Goal: Task Accomplishment & Management: Manage account settings

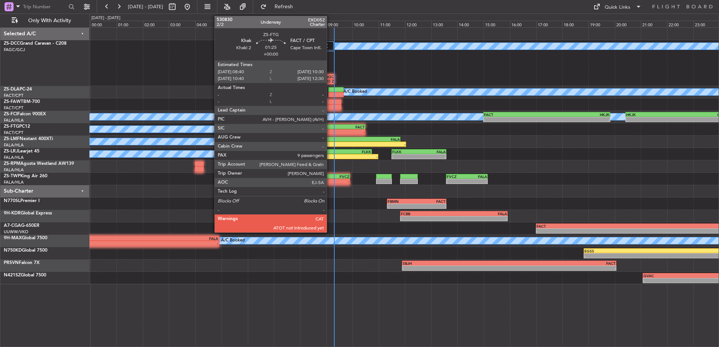
click at [330, 131] on div "-" at bounding box center [329, 132] width 23 height 5
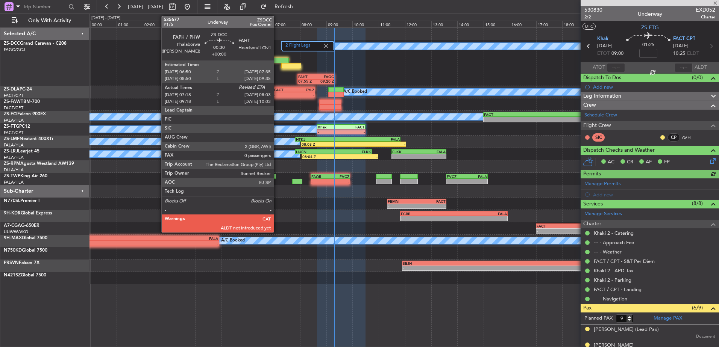
click at [277, 60] on div at bounding box center [279, 60] width 20 height 5
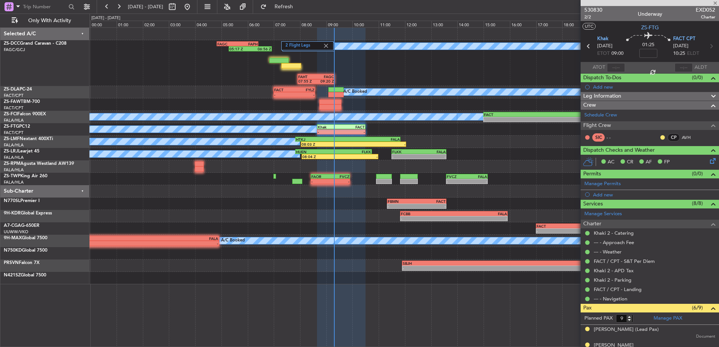
type input "07:28"
type input "0"
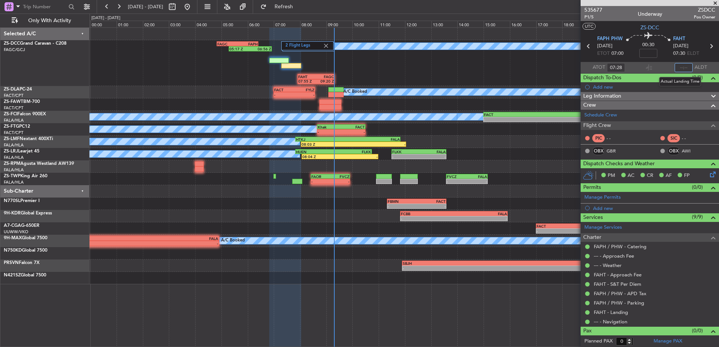
click at [675, 65] on input "text" at bounding box center [684, 67] width 18 height 9
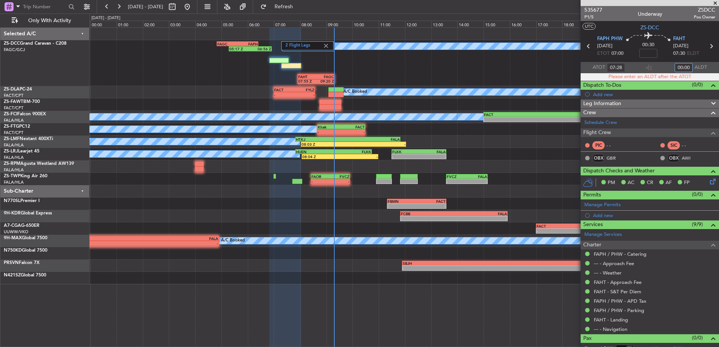
click at [683, 67] on input "00:00" at bounding box center [684, 67] width 18 height 9
type input "0"
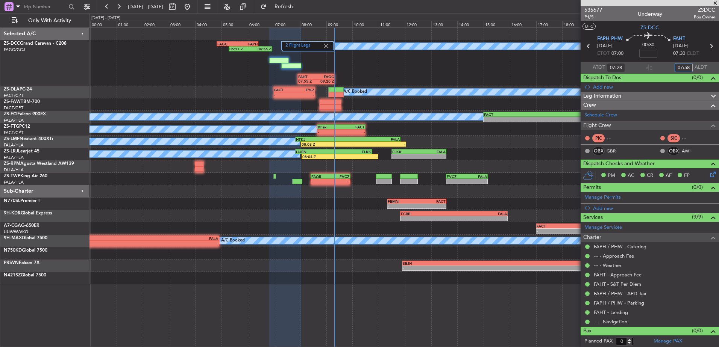
type input "07:58"
click at [716, 2] on span at bounding box center [715, 3] width 8 height 7
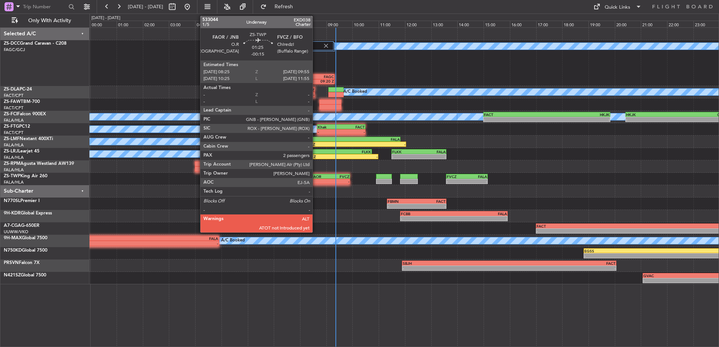
click at [316, 177] on div "FAOR" at bounding box center [320, 176] width 19 height 5
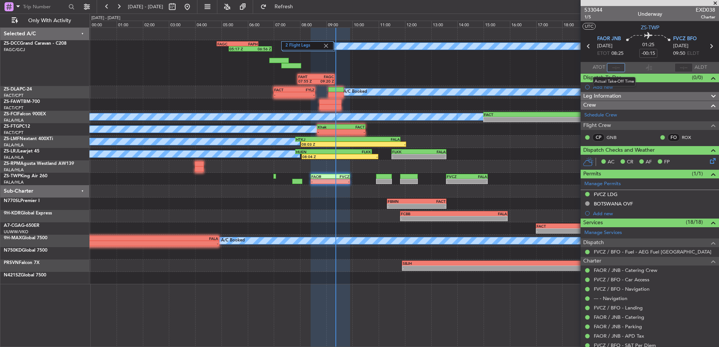
click at [608, 65] on input "text" at bounding box center [616, 67] width 18 height 9
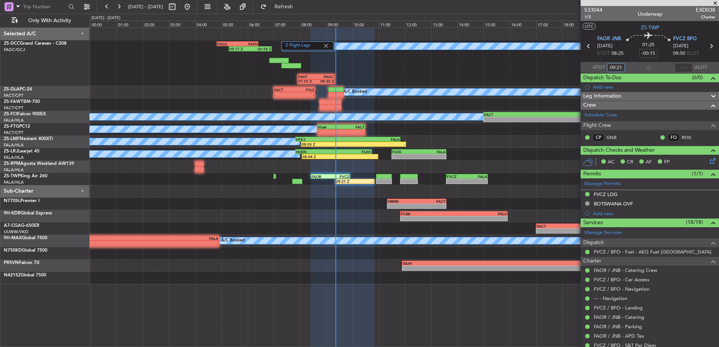
type input "09:21"
click at [718, 3] on span at bounding box center [715, 3] width 8 height 7
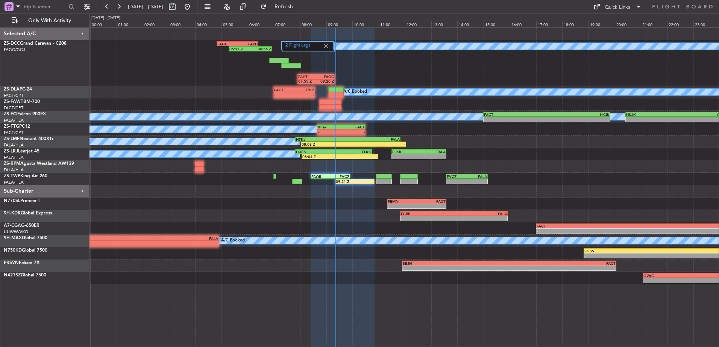
type input "0"
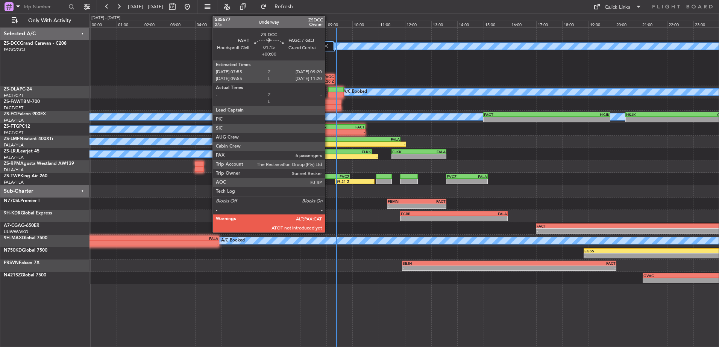
click at [328, 80] on div "09:20 Z" at bounding box center [325, 81] width 18 height 5
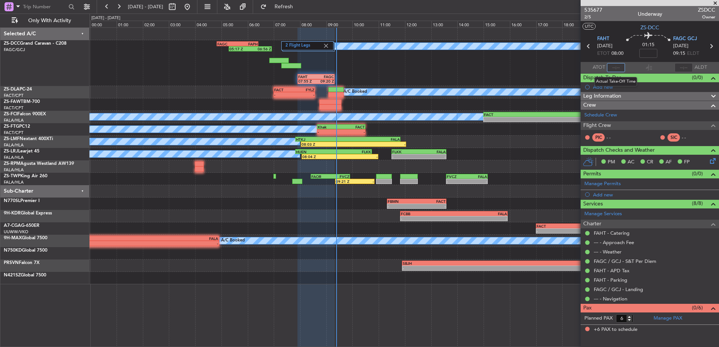
drag, startPoint x: 614, startPoint y: 66, endPoint x: 624, endPoint y: 69, distance: 10.3
click at [622, 67] on input "text" at bounding box center [616, 67] width 18 height 9
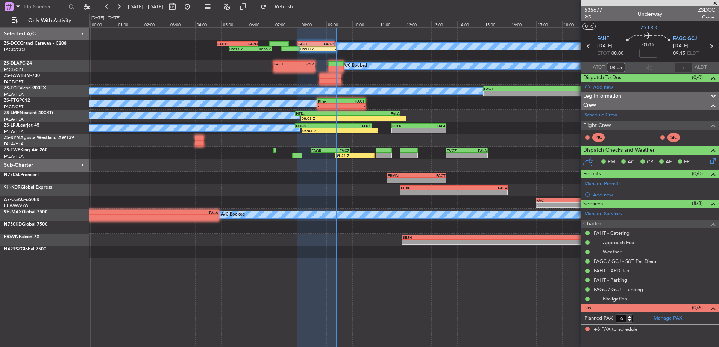
type input "08:05"
click at [684, 68] on input "text" at bounding box center [684, 67] width 18 height 9
type input "09:08"
click at [714, 3] on span at bounding box center [715, 3] width 8 height 7
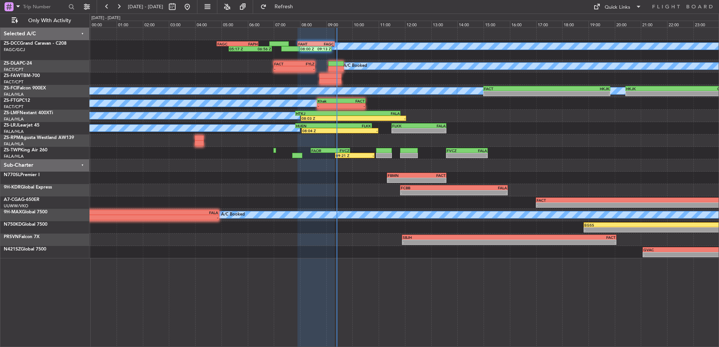
type input "0"
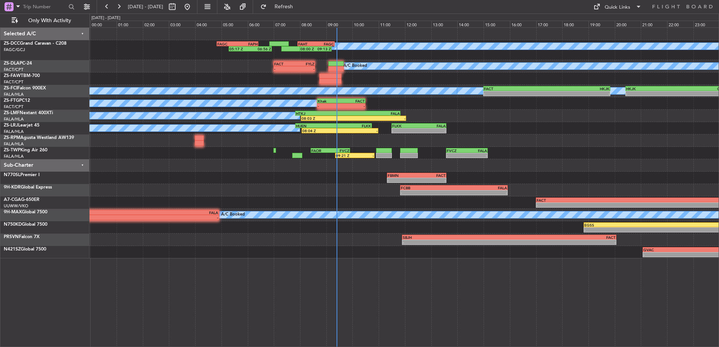
click at [290, 67] on div "-" at bounding box center [284, 69] width 20 height 5
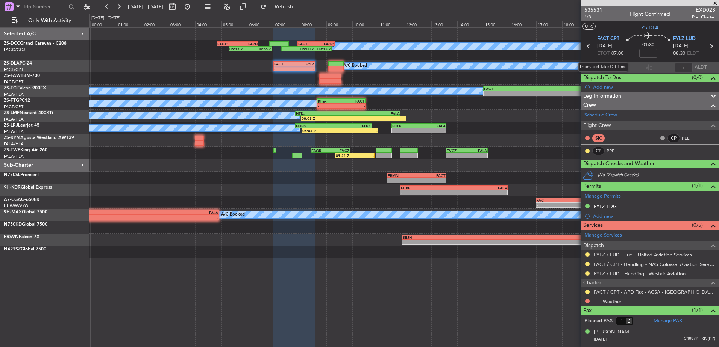
click at [621, 68] on div "Estimated Take-Off Time" at bounding box center [603, 66] width 50 height 9
click at [615, 70] on input "text" at bounding box center [616, 67] width 18 height 9
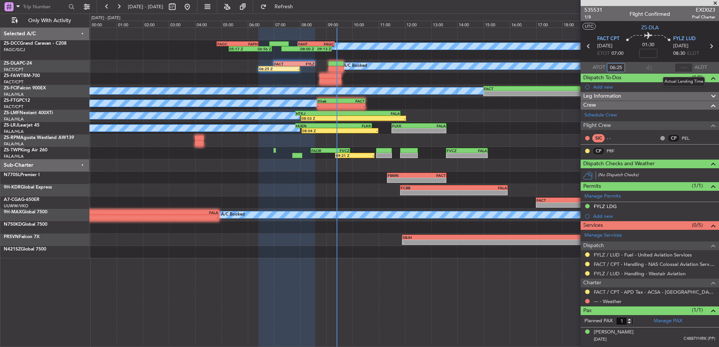
type input "06:25"
click at [684, 65] on input "text" at bounding box center [684, 67] width 18 height 9
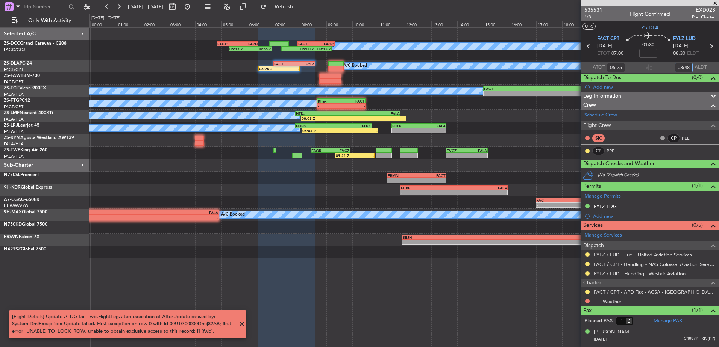
drag, startPoint x: 692, startPoint y: 66, endPoint x: 648, endPoint y: 71, distance: 44.4
click at [649, 67] on section "ATOT 06:25 08:48 ALDT" at bounding box center [650, 67] width 138 height 11
click at [243, 322] on div "A/C Booked 05:17 Z 06:56 Z FAGC 04:50 Z FAPH 06:25 Z 08:00 Z 09:13 Z FAHT 07:55…" at bounding box center [403, 187] width 629 height 320
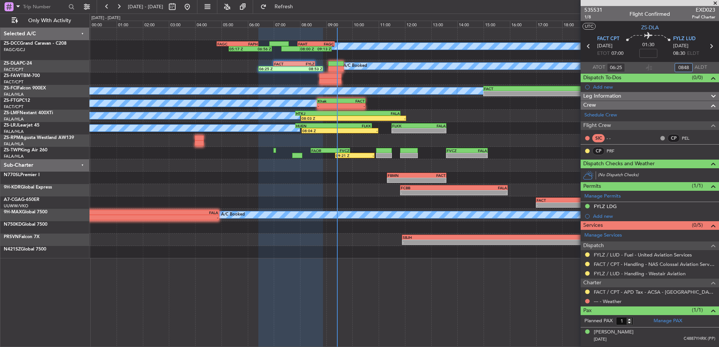
type input "0848"
click at [716, 2] on span at bounding box center [715, 3] width 8 height 7
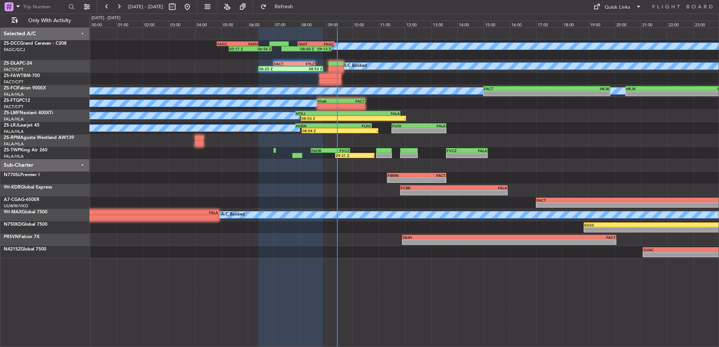
type input "0"
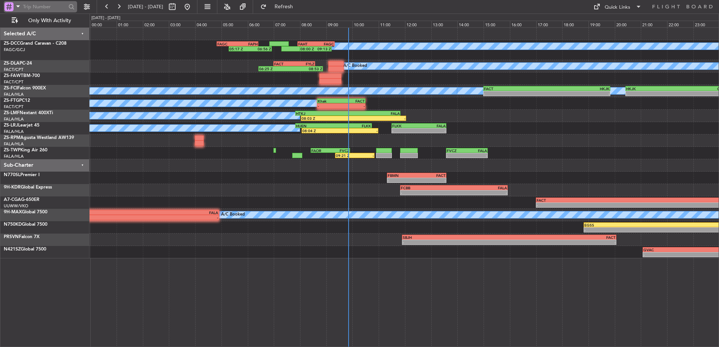
click at [28, 6] on input "text" at bounding box center [44, 6] width 43 height 11
type input "534027"
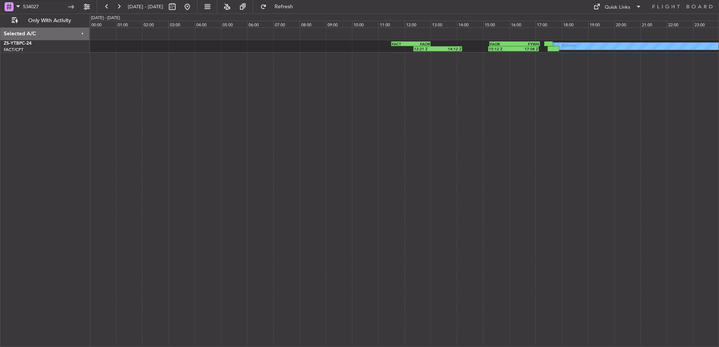
drag, startPoint x: 56, startPoint y: 7, endPoint x: 10, endPoint y: 3, distance: 46.8
click at [0, 8] on html "534027 [DATE] - [DATE] Refresh Quick Links Only With Activity A/C Booked 12:21 …" at bounding box center [359, 173] width 719 height 347
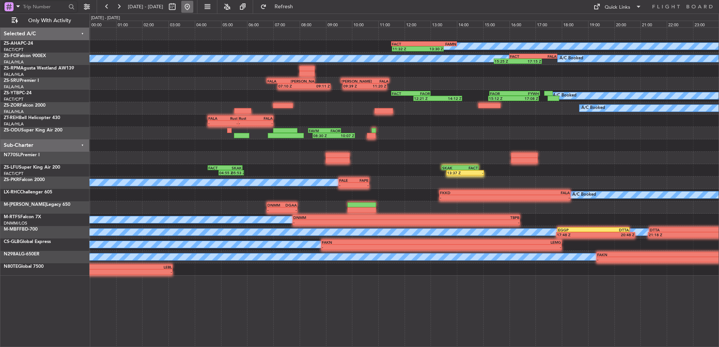
click at [193, 5] on button at bounding box center [187, 7] width 12 height 12
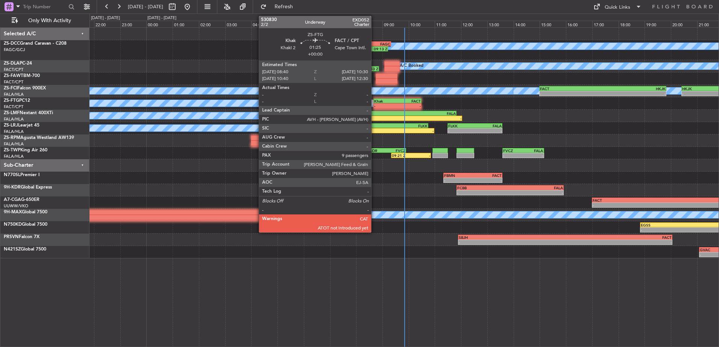
click at [373, 102] on div "Khak 08:40 Z FACT 10:30 Z" at bounding box center [397, 101] width 48 height 5
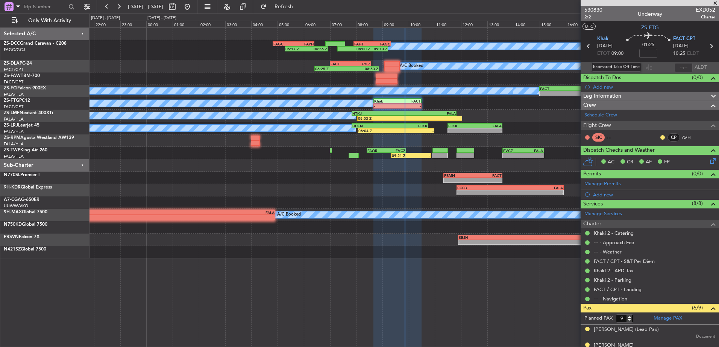
click at [614, 65] on div "Estimated Take-Off Time" at bounding box center [616, 66] width 50 height 9
click at [616, 67] on input "text" at bounding box center [616, 67] width 18 height 9
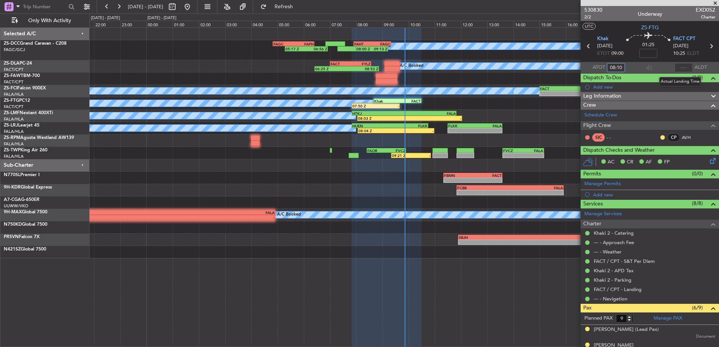
type input "08:10"
click at [678, 68] on input "text" at bounding box center [684, 67] width 18 height 9
type input "09:19"
click at [714, 2] on span at bounding box center [715, 3] width 8 height 7
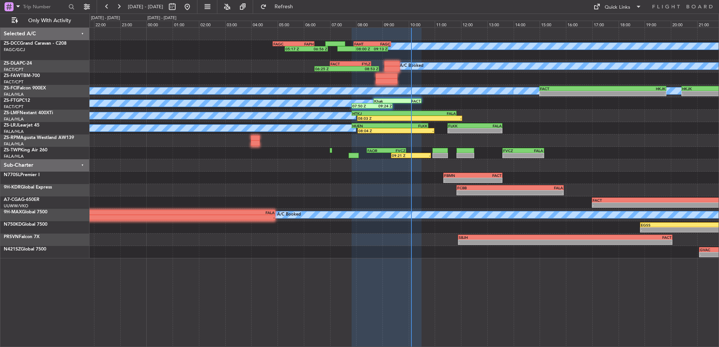
type input "0"
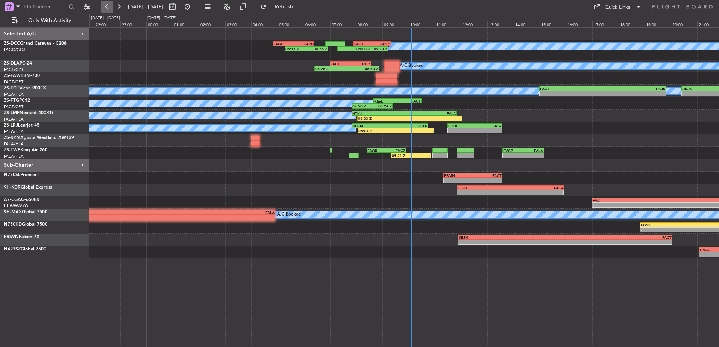
click at [109, 7] on button at bounding box center [107, 7] width 12 height 12
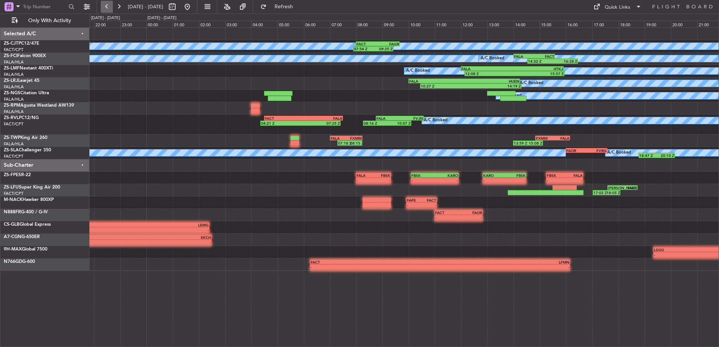
click at [107, 9] on button at bounding box center [107, 7] width 12 height 12
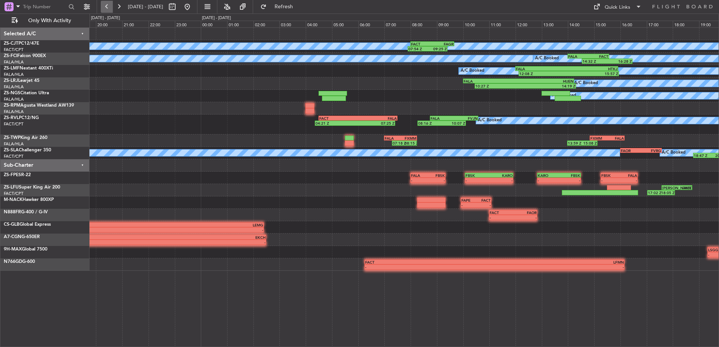
click at [107, 9] on button at bounding box center [107, 7] width 12 height 12
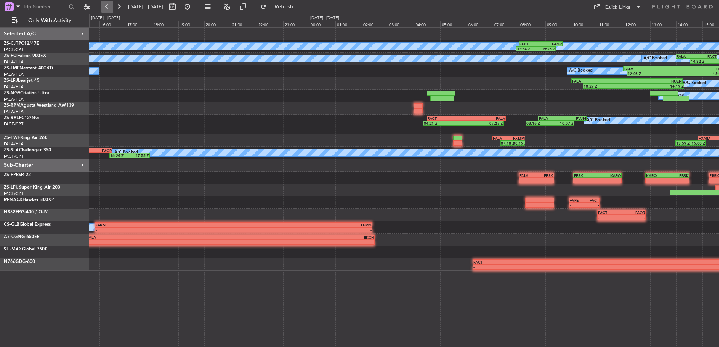
click at [107, 9] on button at bounding box center [107, 7] width 12 height 12
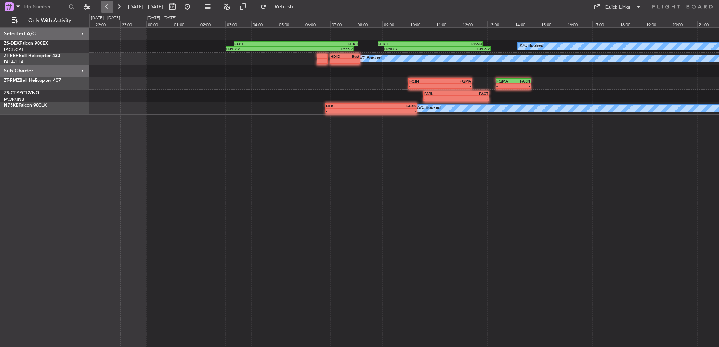
click at [107, 9] on button at bounding box center [107, 7] width 12 height 12
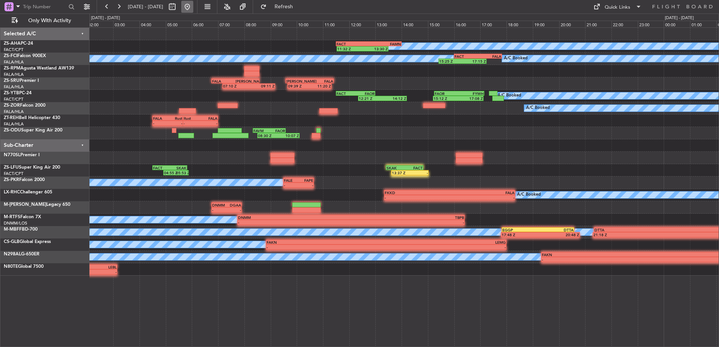
click at [193, 6] on button at bounding box center [187, 7] width 12 height 12
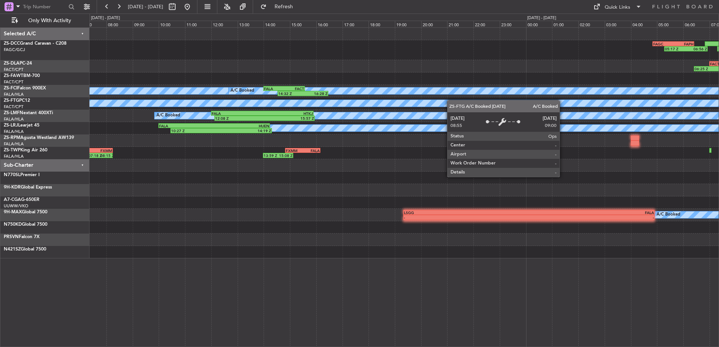
click at [544, 104] on div "05:17 Z 06:56 Z FAGC 04:50 Z FAPH 06:25 Z FAHT 07:55 Z FAGC 09:20 Z 08:00 Z 09:…" at bounding box center [403, 143] width 629 height 231
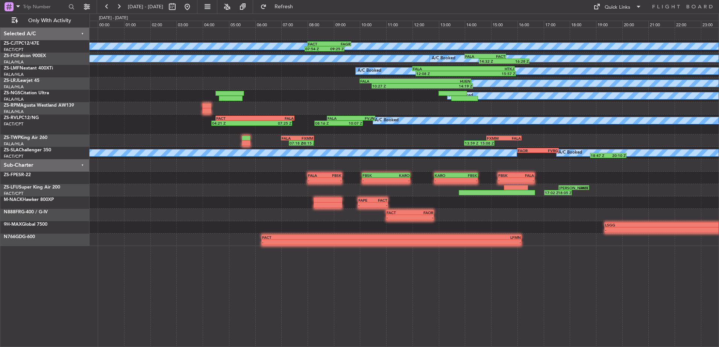
click at [294, 105] on div "A/C Booked 07:54 Z 09:25 Z FACT 08:00 Z FAGR 09:40 Z A/C Booked A/C Booked A/C …" at bounding box center [403, 137] width 629 height 218
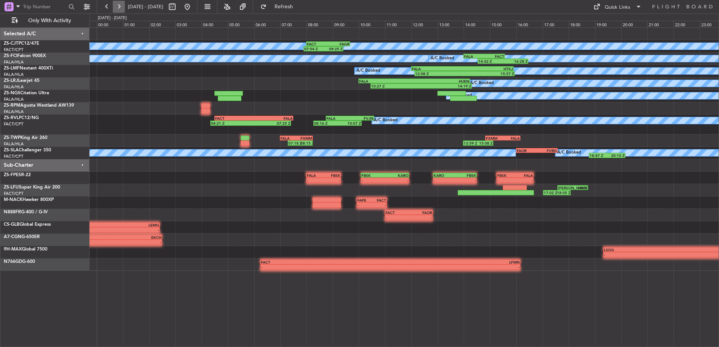
click at [113, 4] on button at bounding box center [119, 7] width 12 height 12
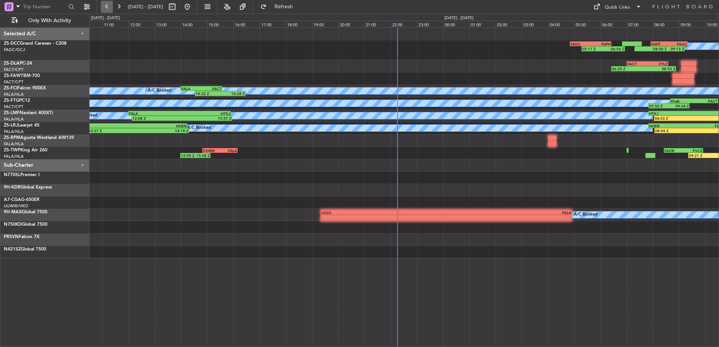
click at [108, 4] on button at bounding box center [107, 7] width 12 height 12
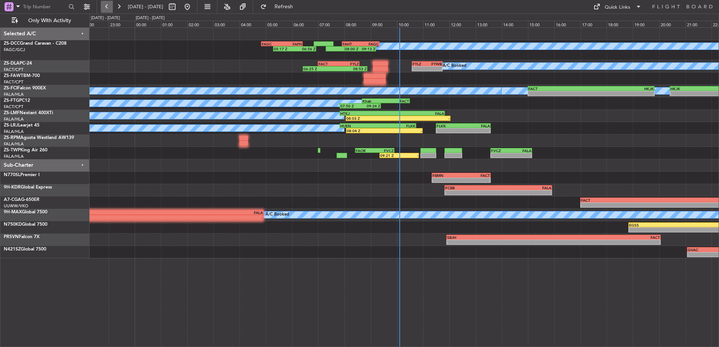
click at [108, 4] on button at bounding box center [107, 7] width 12 height 12
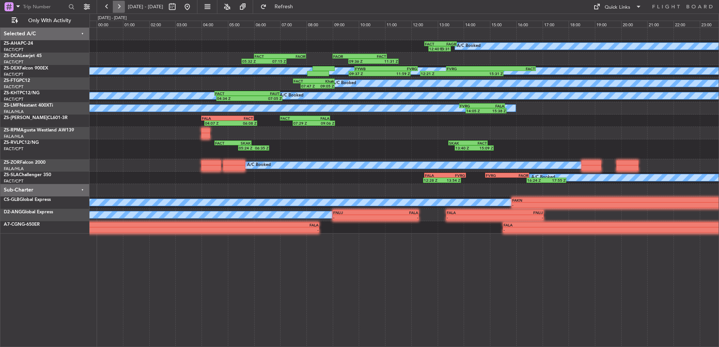
click at [121, 2] on button at bounding box center [119, 7] width 12 height 12
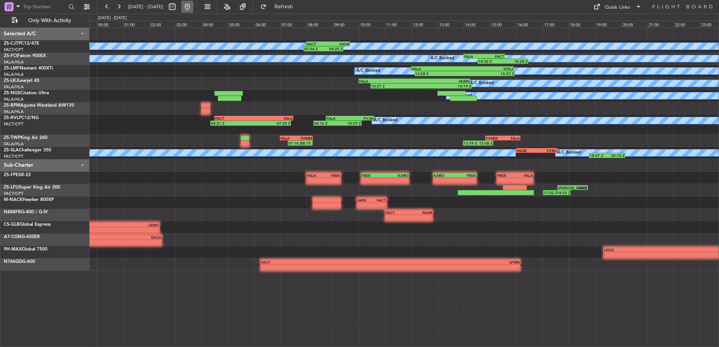
click at [193, 8] on button at bounding box center [187, 7] width 12 height 12
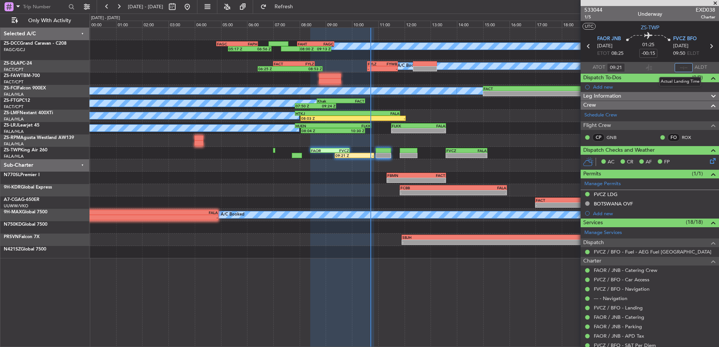
click at [682, 67] on input "text" at bounding box center [684, 67] width 18 height 9
type input "10:42"
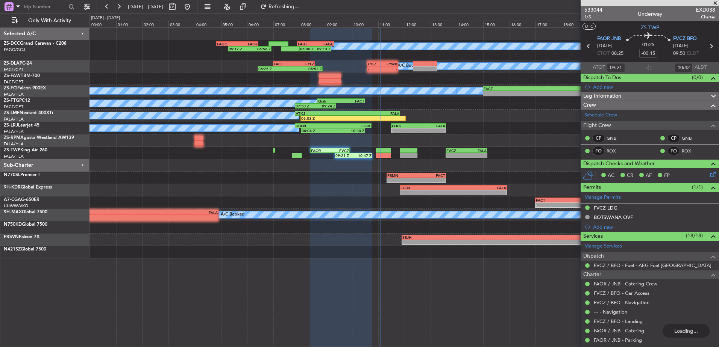
click at [715, 4] on span at bounding box center [715, 3] width 8 height 7
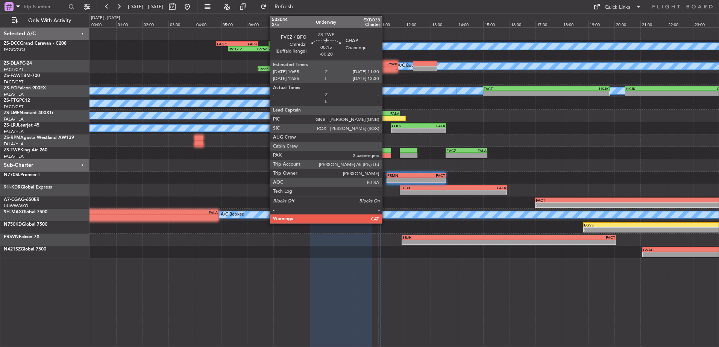
click at [385, 152] on div at bounding box center [383, 150] width 15 height 5
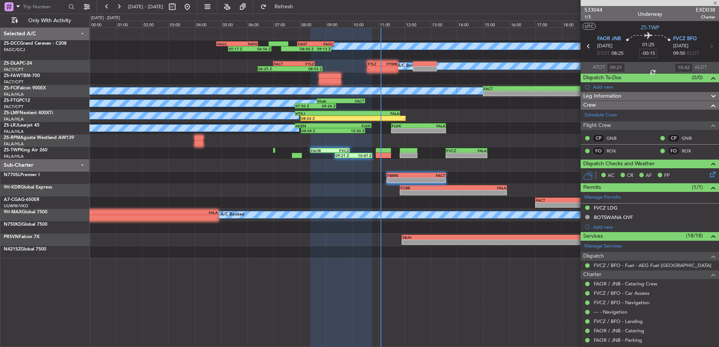
type input "-00:20"
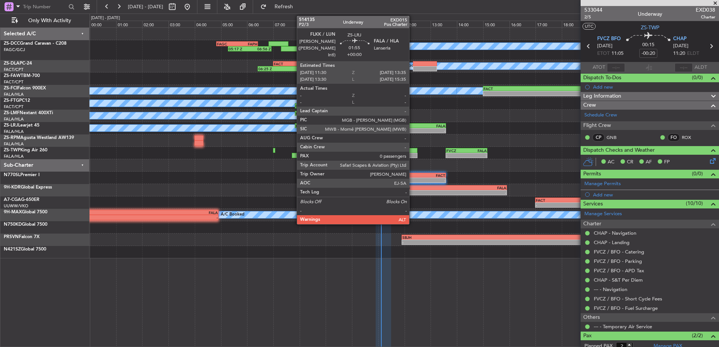
click at [412, 132] on div "-" at bounding box center [405, 131] width 27 height 5
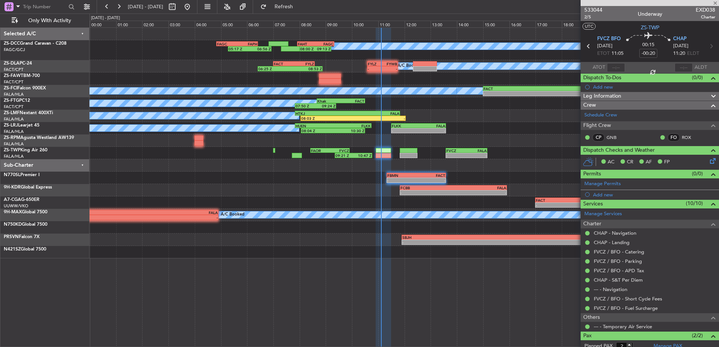
type input "0"
